Goal: Register for event/course

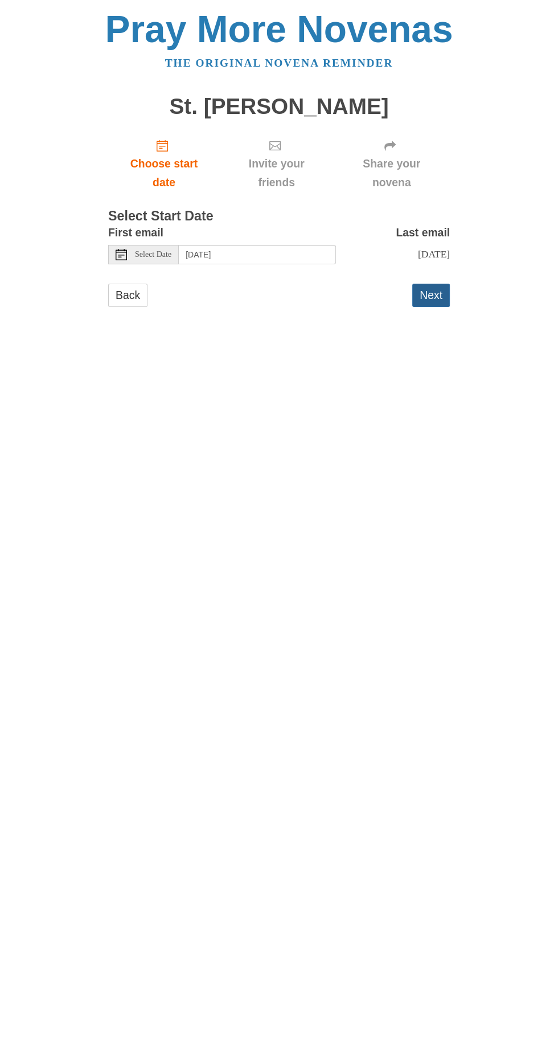
click at [434, 284] on button "Next" at bounding box center [431, 295] width 38 height 23
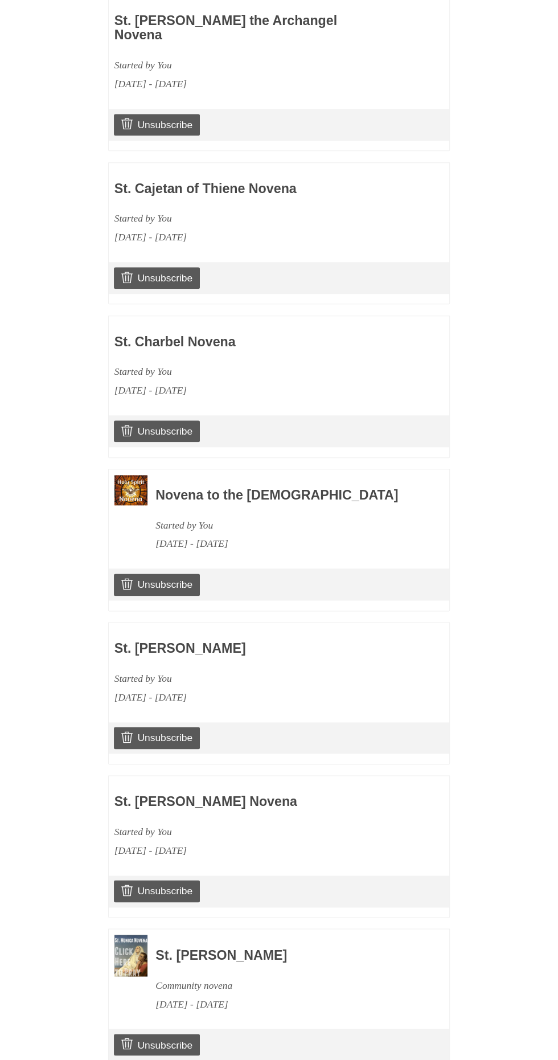
scroll to position [551, 0]
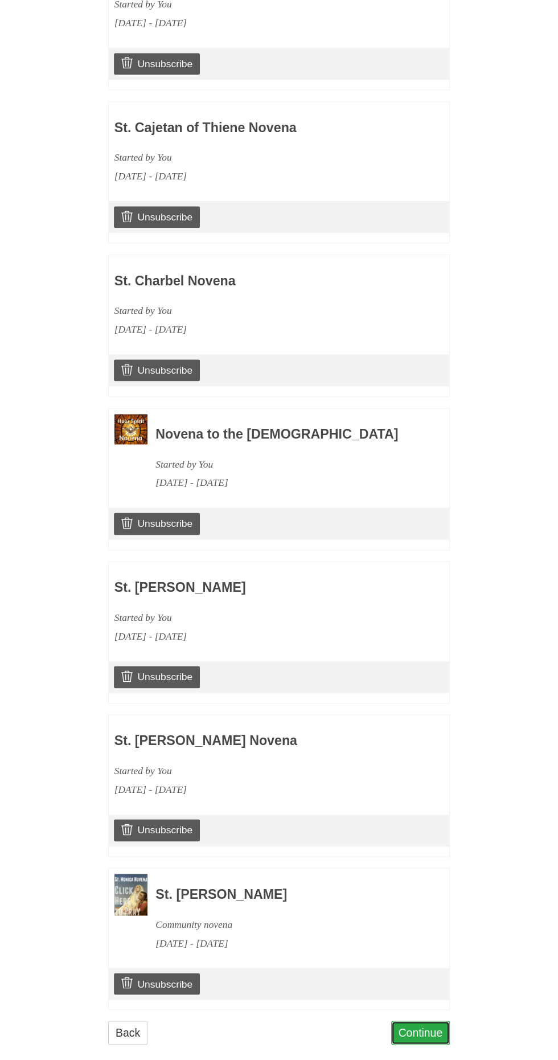
scroll to position [624, 0]
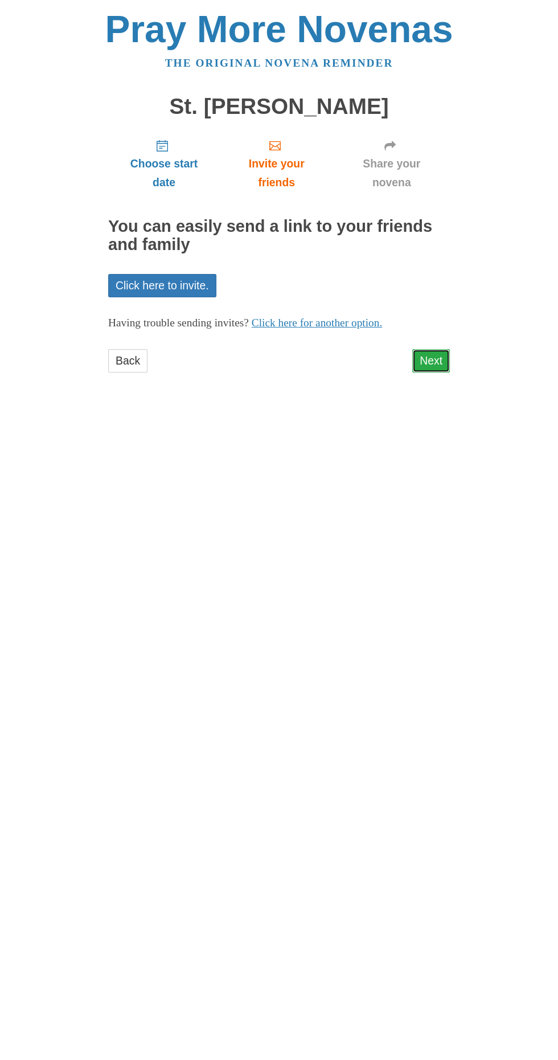
click at [434, 349] on link "Next" at bounding box center [431, 360] width 38 height 23
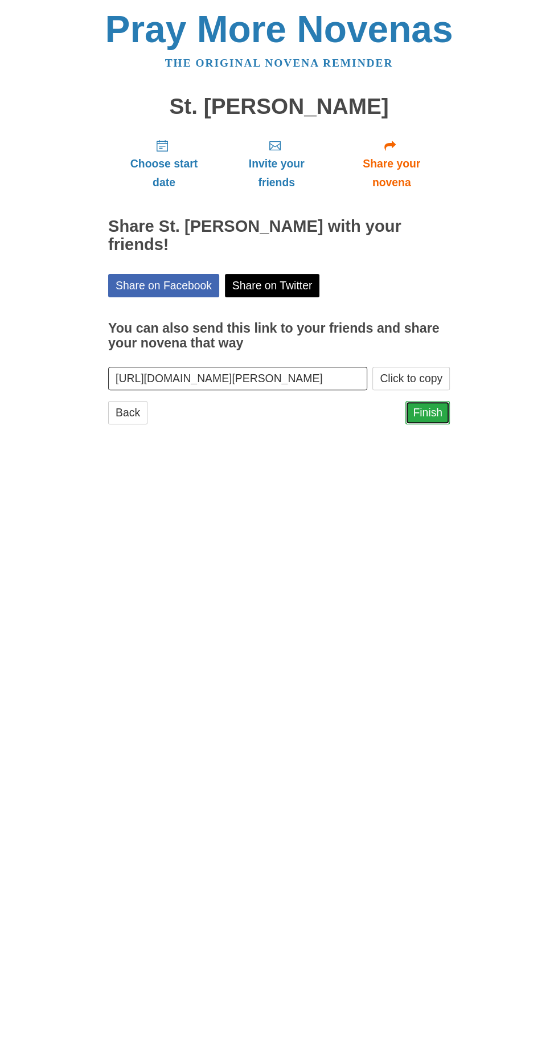
click at [434, 401] on link "Finish" at bounding box center [427, 412] width 44 height 23
